Goal: Entertainment & Leisure: Consume media (video, audio)

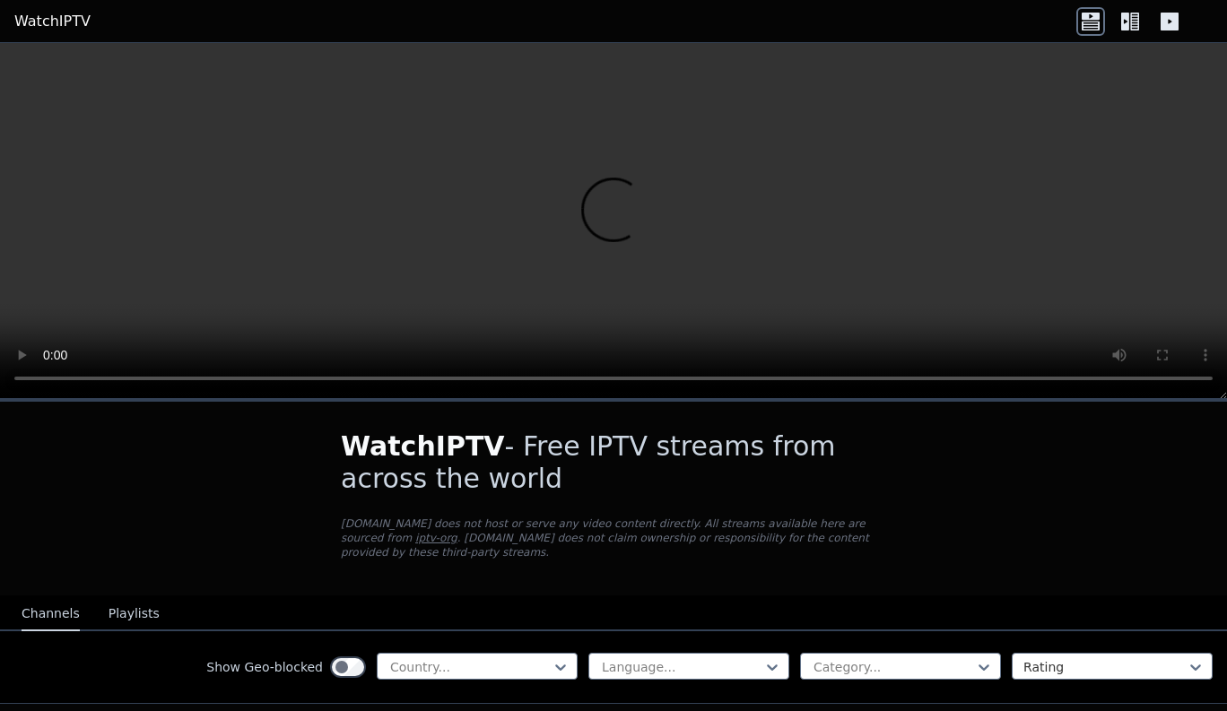
scroll to position [282, 0]
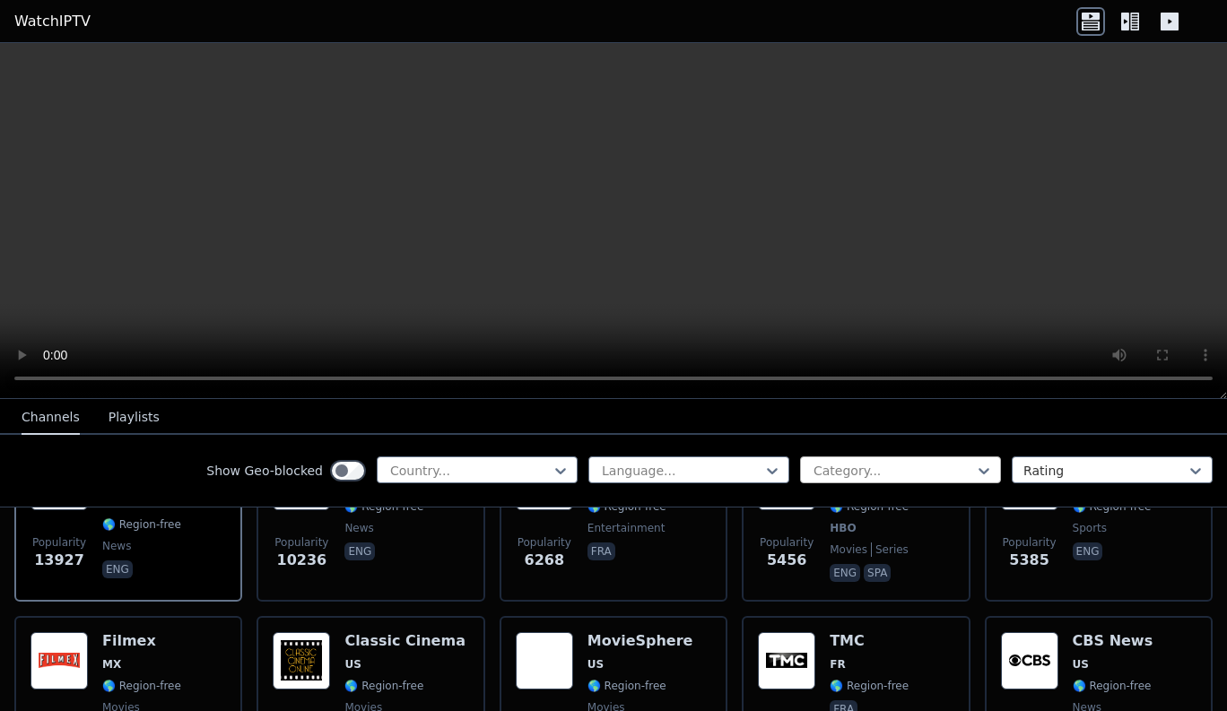
click at [932, 475] on div at bounding box center [893, 471] width 163 height 18
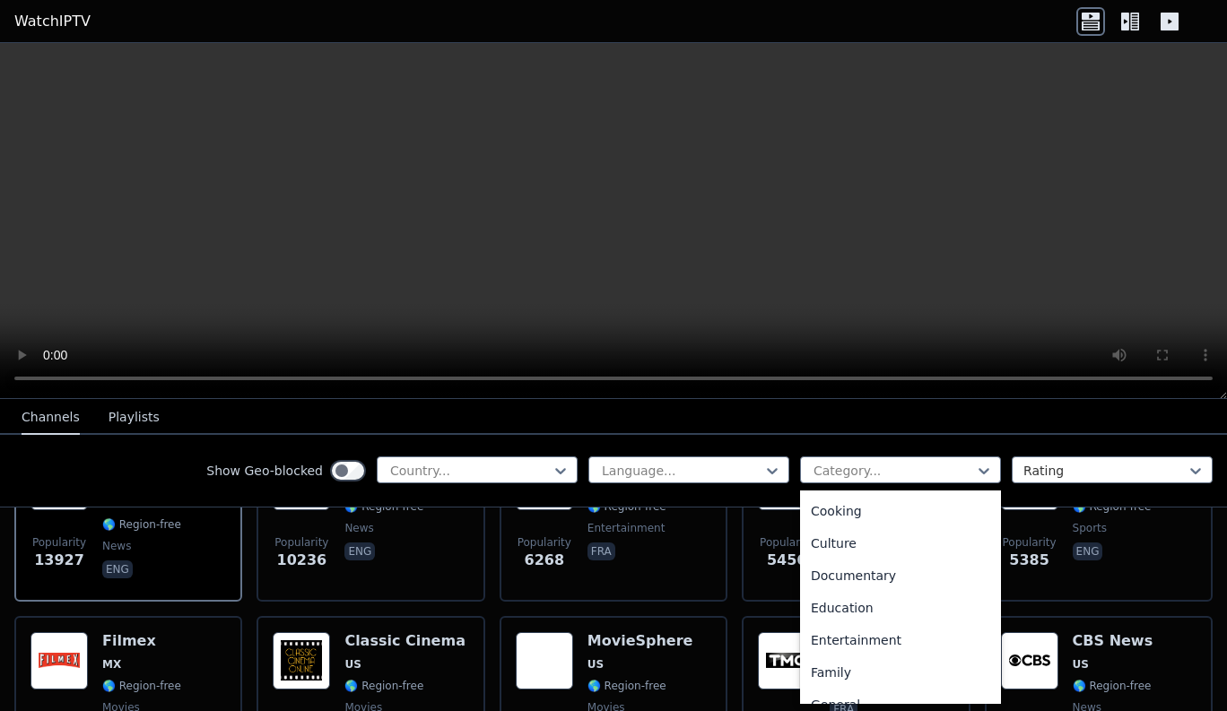
scroll to position [666, 0]
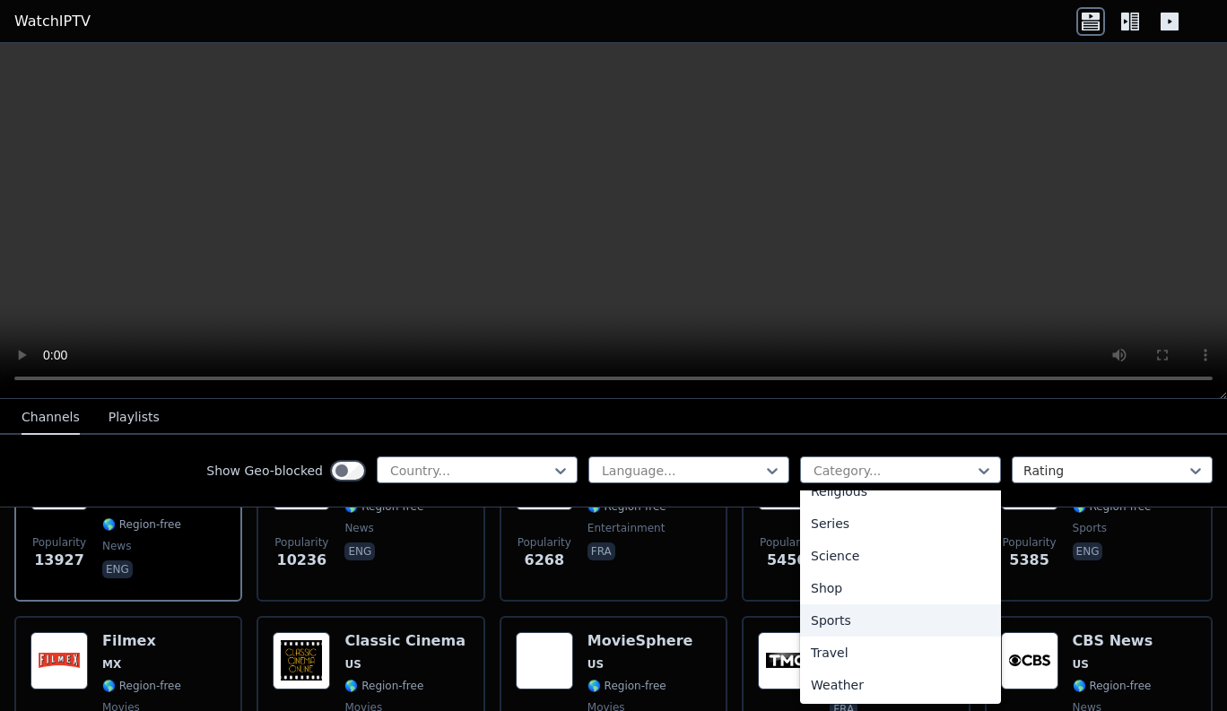
click at [844, 623] on div "Sports" at bounding box center [900, 621] width 201 height 32
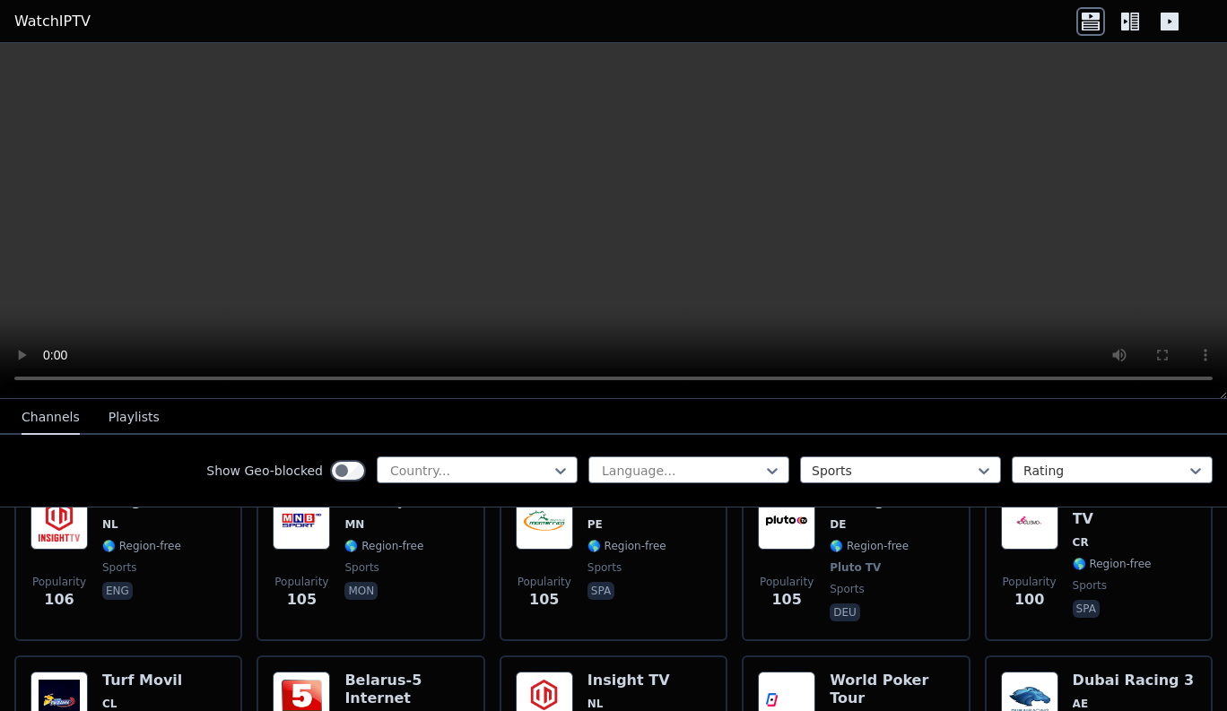
scroll to position [3018, 0]
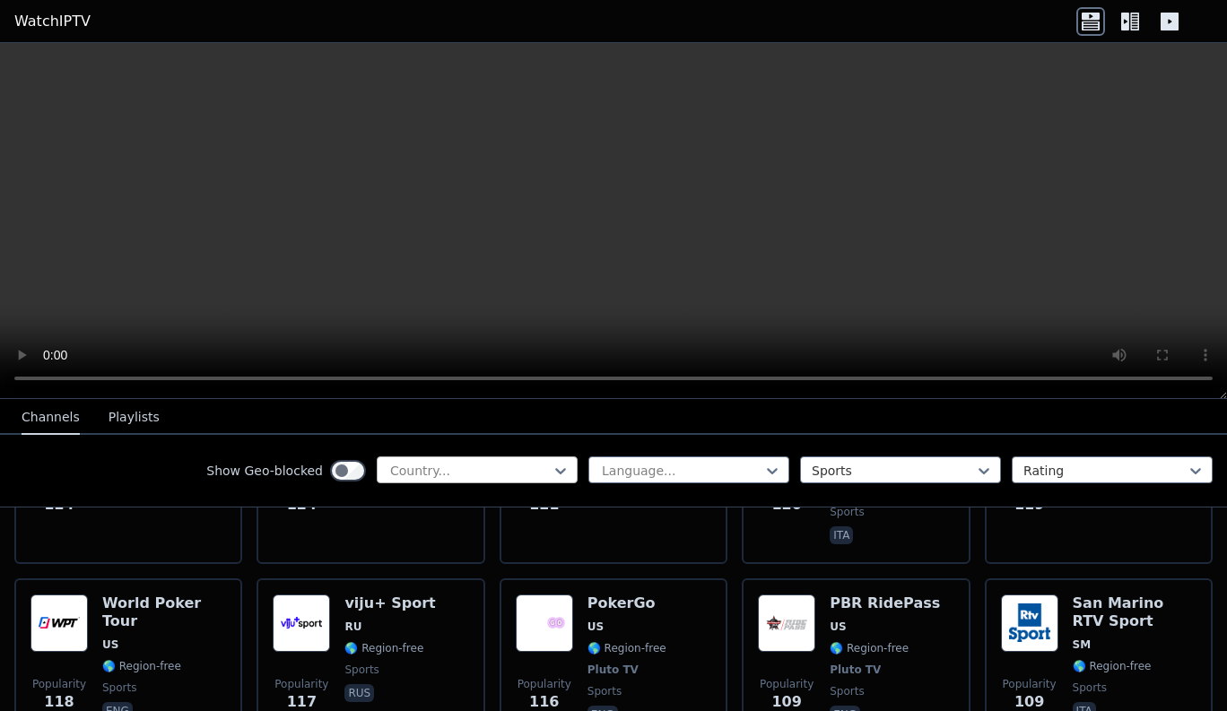
click at [492, 465] on div at bounding box center [469, 471] width 163 height 18
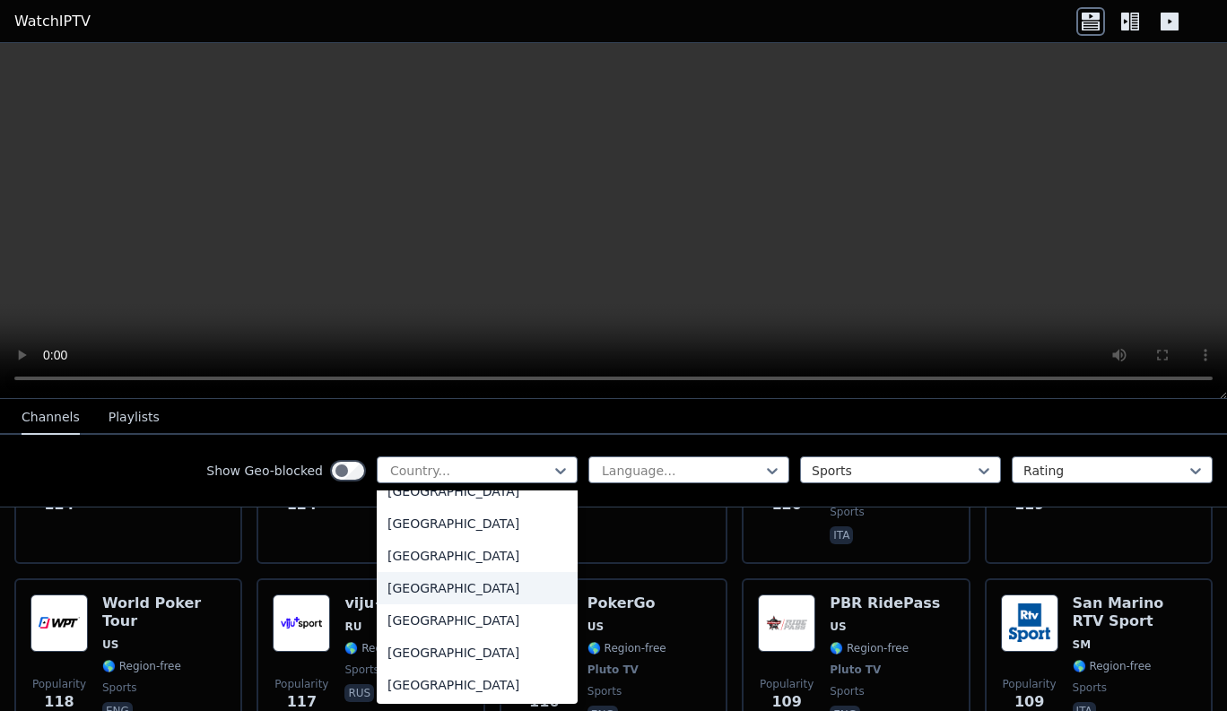
scroll to position [6271, 0]
click at [456, 557] on div "[GEOGRAPHIC_DATA]" at bounding box center [477, 554] width 201 height 32
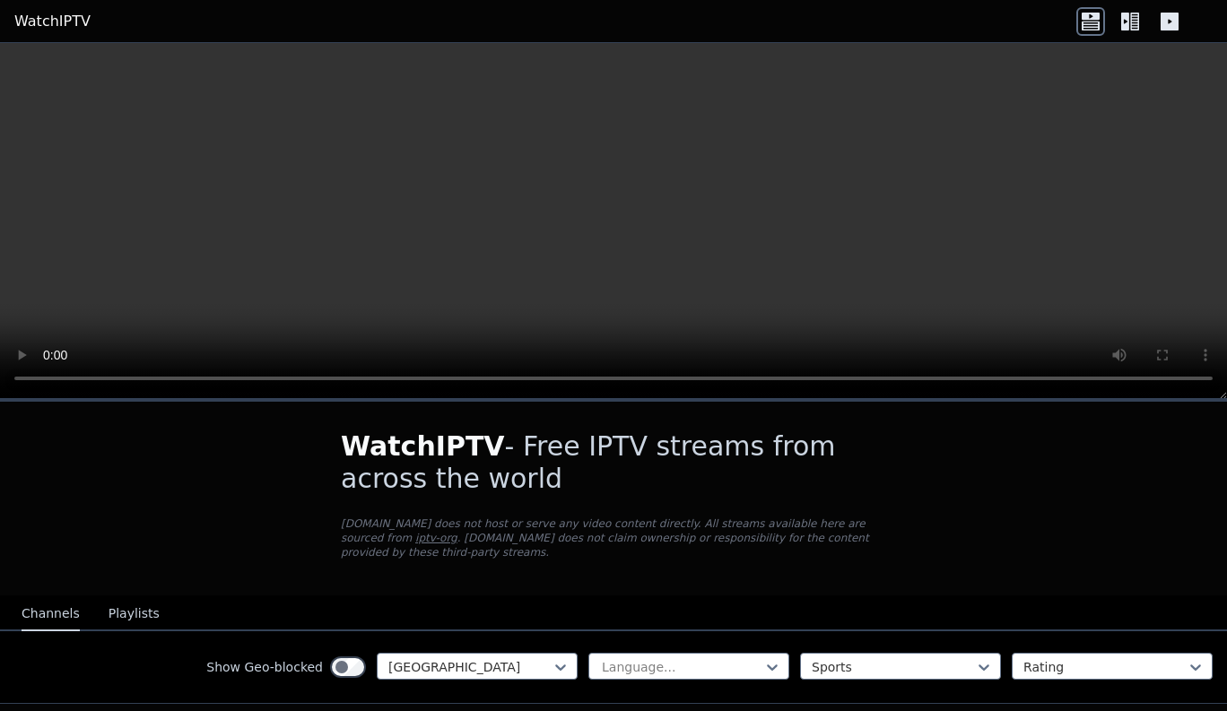
scroll to position [230, 0]
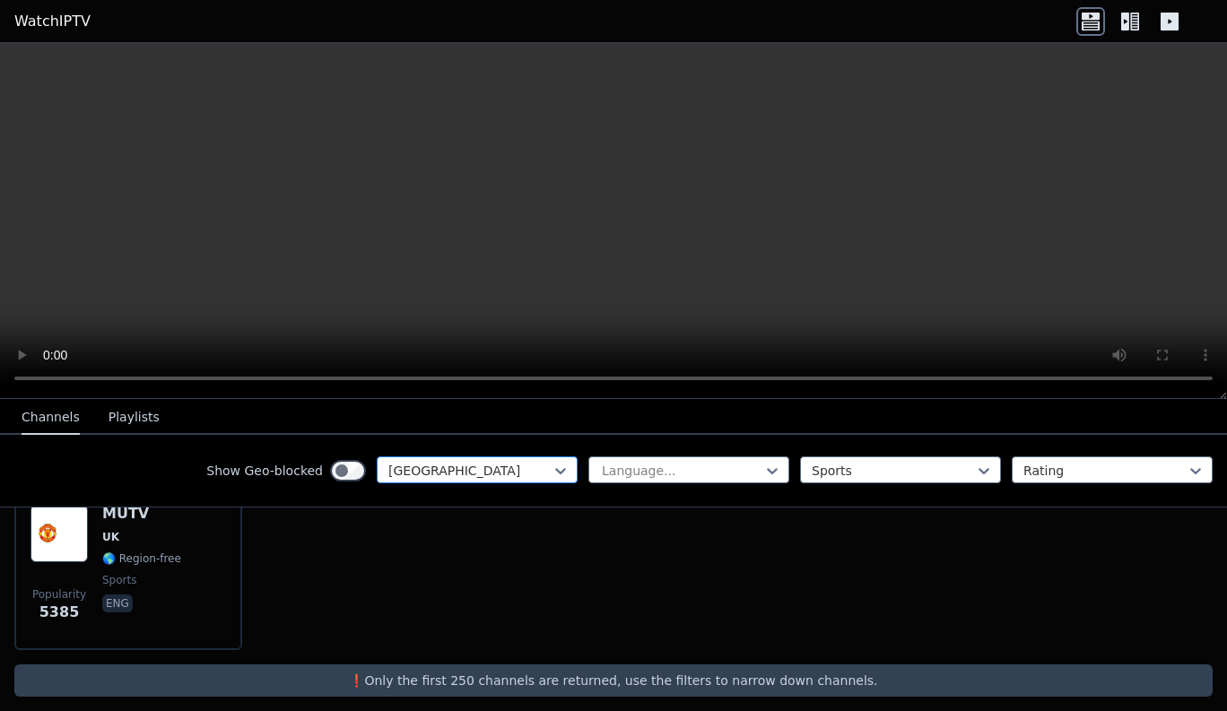
click at [524, 469] on div at bounding box center [469, 471] width 163 height 18
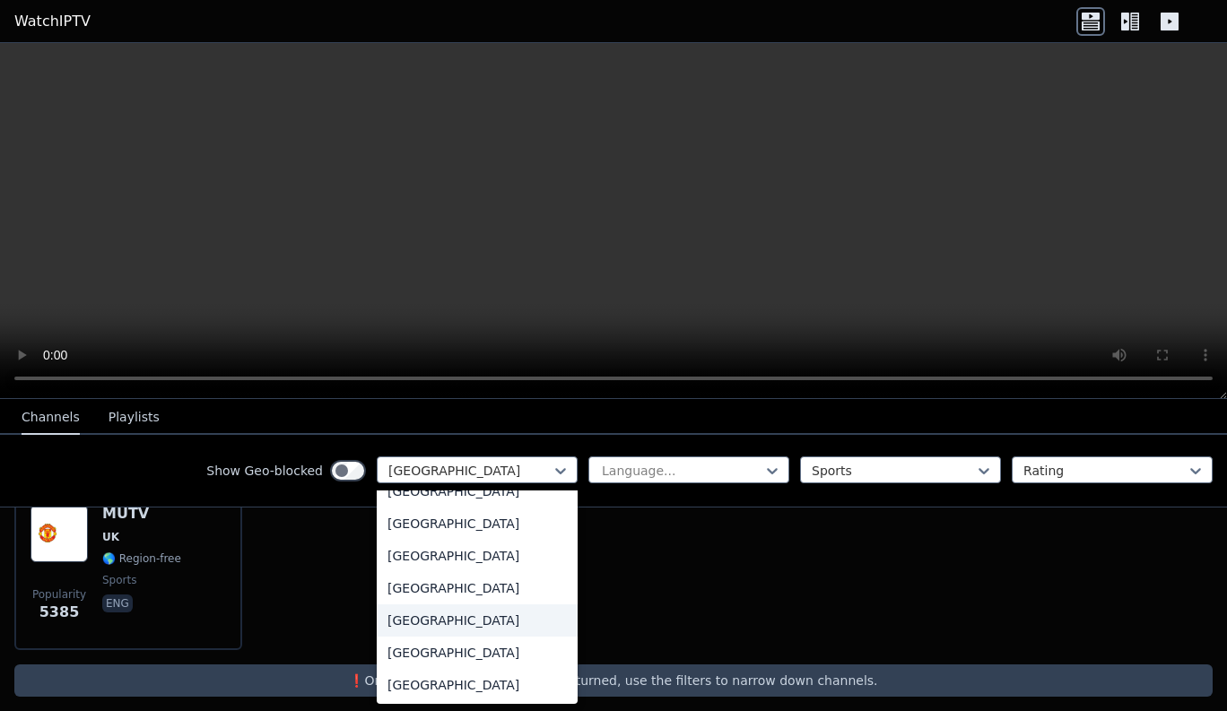
scroll to position [6271, 0]
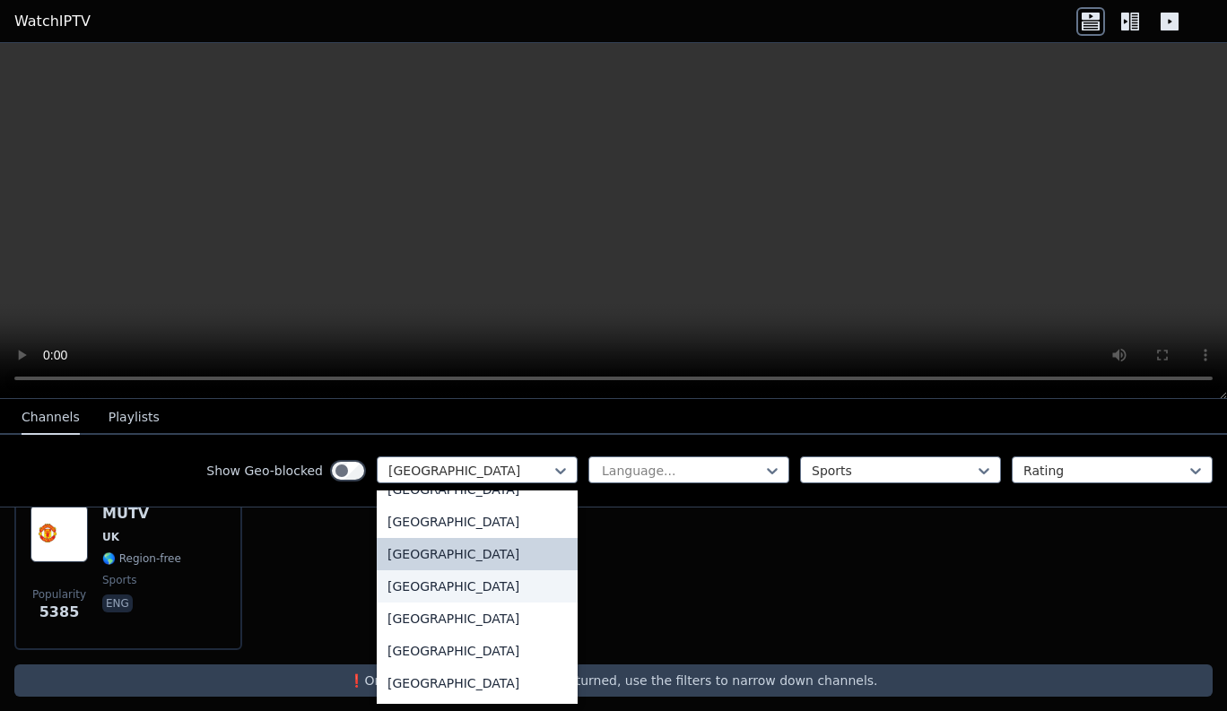
click at [442, 589] on div "[GEOGRAPHIC_DATA]" at bounding box center [477, 587] width 201 height 32
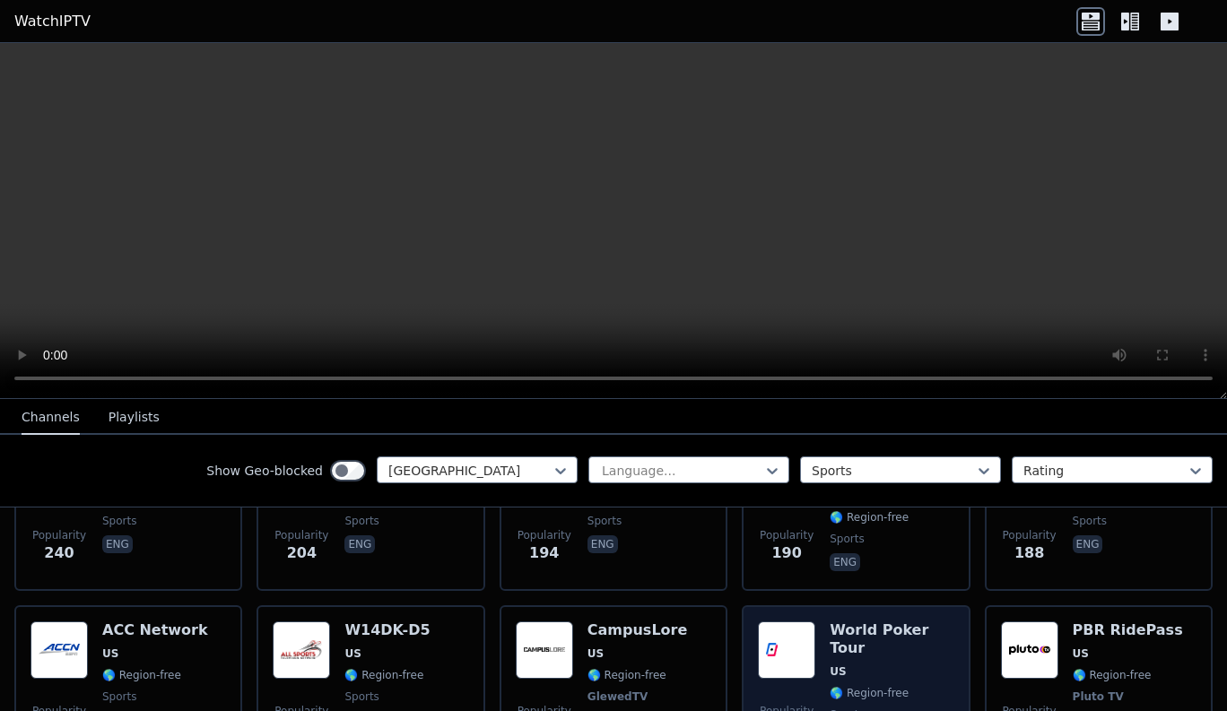
scroll to position [99, 0]
